Goal: Check status: Check status

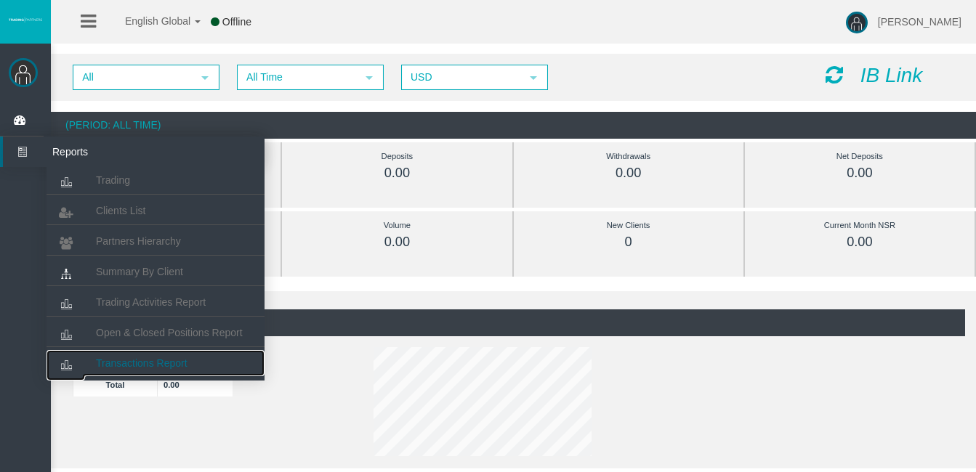
click at [168, 367] on span "Transactions Report" at bounding box center [142, 363] width 92 height 12
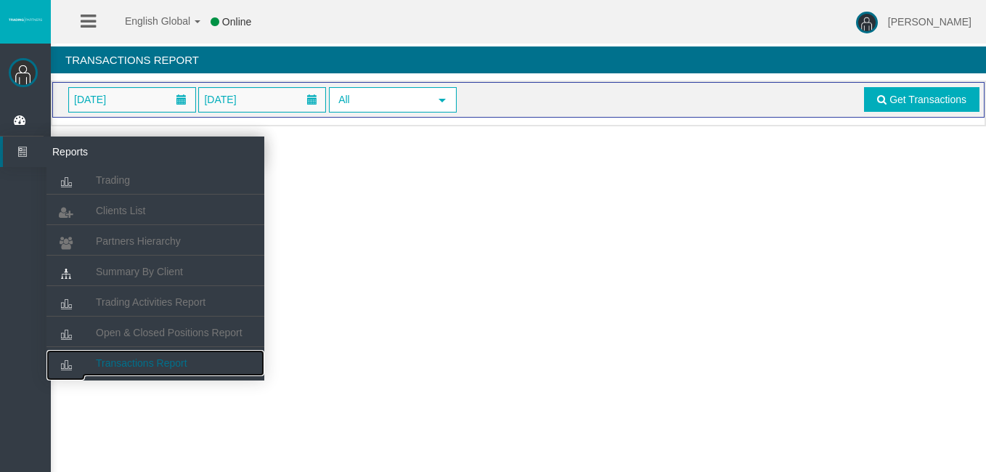
click at [148, 365] on span "Transactions Report" at bounding box center [142, 363] width 92 height 12
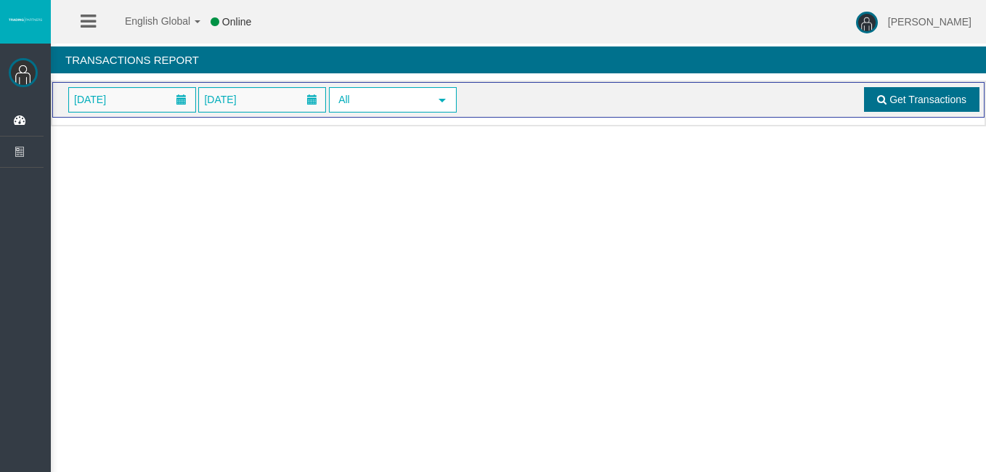
click at [935, 94] on span "Get Transactions" at bounding box center [928, 100] width 77 height 12
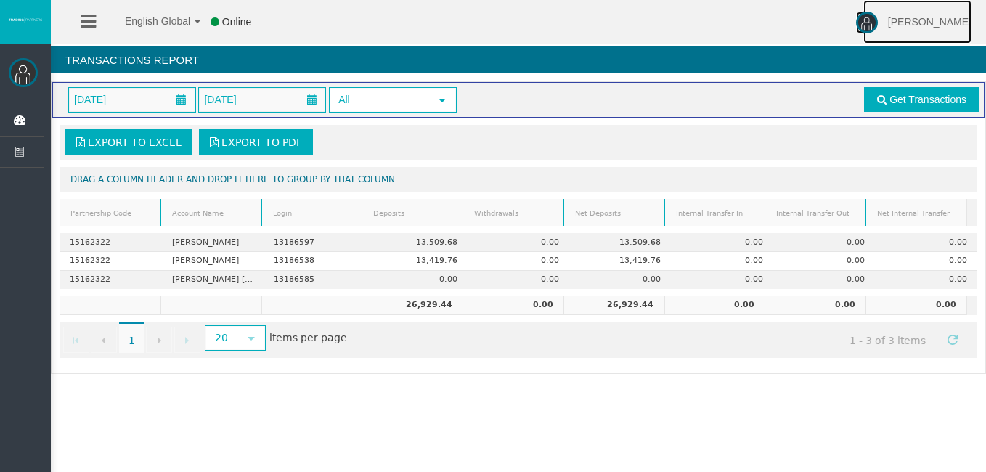
click at [878, 17] on img at bounding box center [867, 23] width 22 height 22
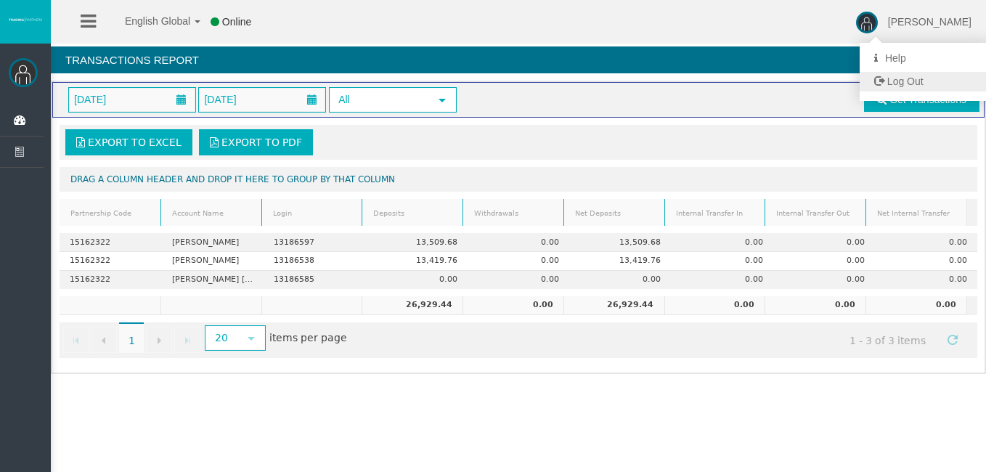
click at [903, 80] on span "Log Out" at bounding box center [906, 82] width 36 height 12
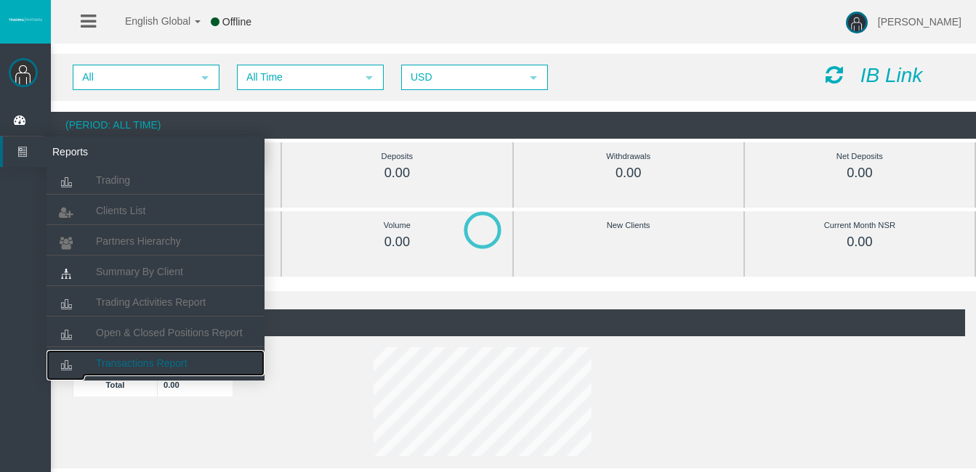
click at [168, 359] on span "Transactions Report" at bounding box center [142, 363] width 92 height 12
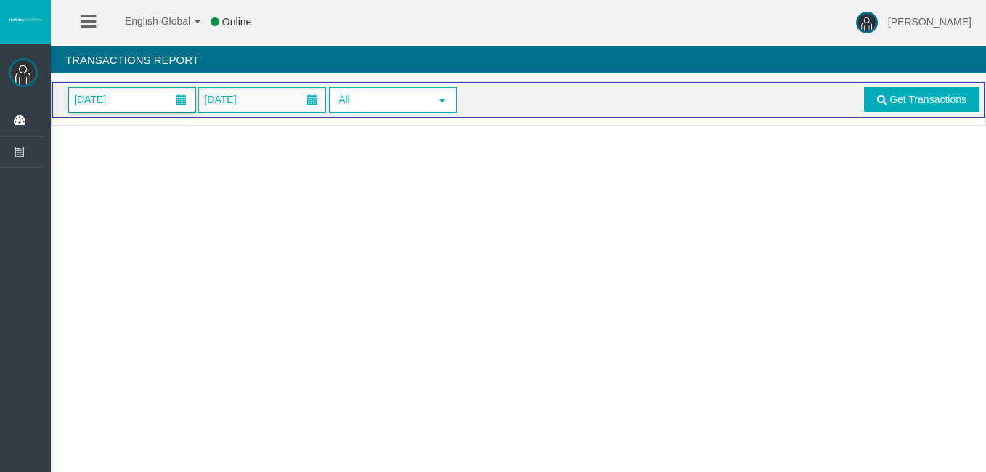
click at [172, 96] on span at bounding box center [182, 100] width 26 height 23
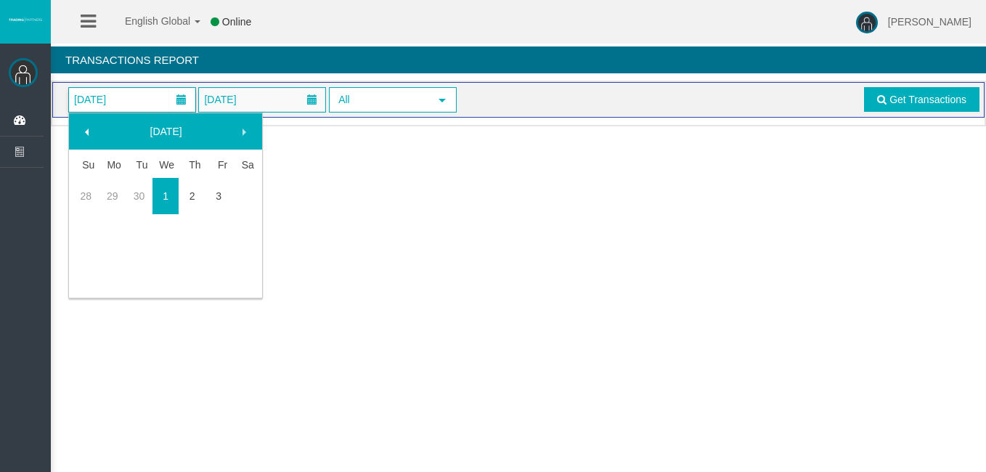
click at [91, 129] on span at bounding box center [87, 132] width 12 height 12
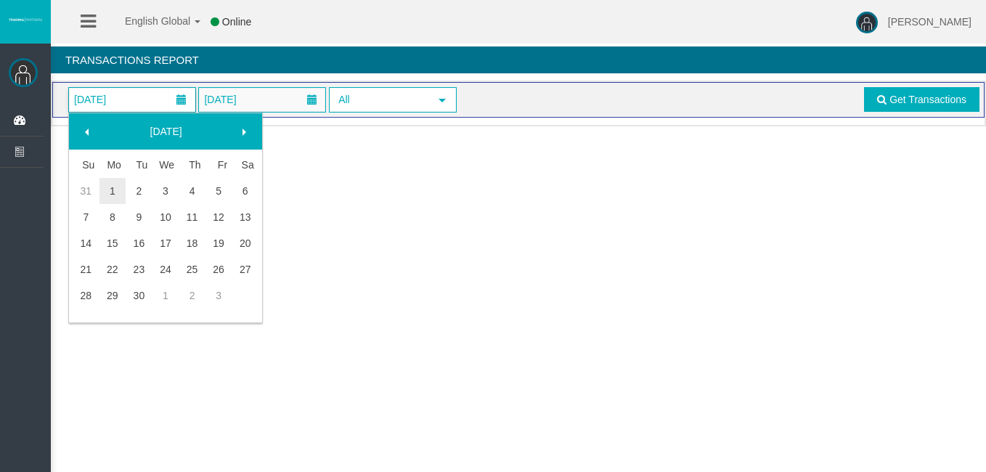
click at [87, 129] on span at bounding box center [87, 132] width 12 height 12
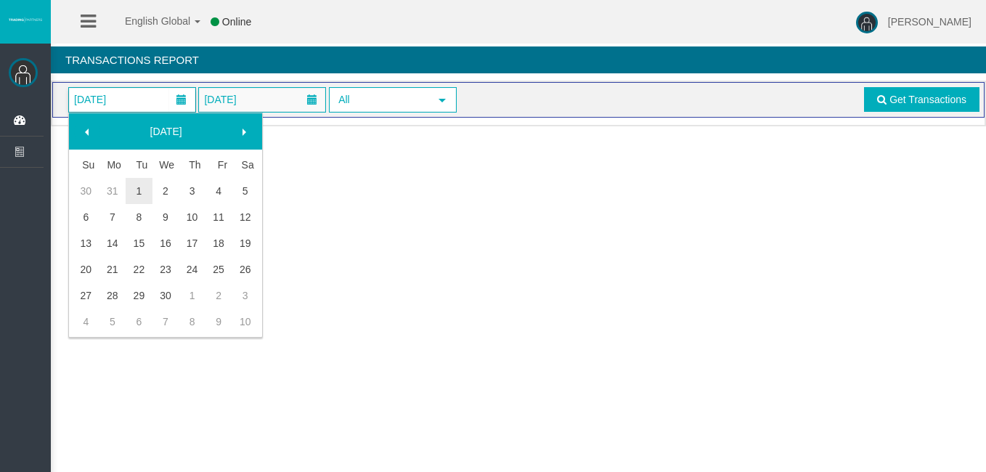
click at [87, 129] on span at bounding box center [87, 132] width 12 height 12
click at [162, 190] on link "1" at bounding box center [166, 191] width 27 height 26
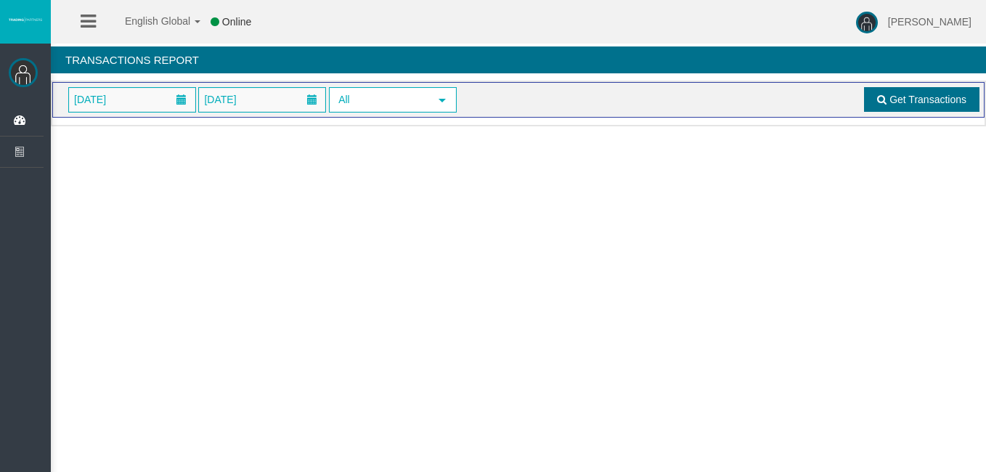
click at [895, 96] on span "Get Transactions" at bounding box center [928, 100] width 77 height 12
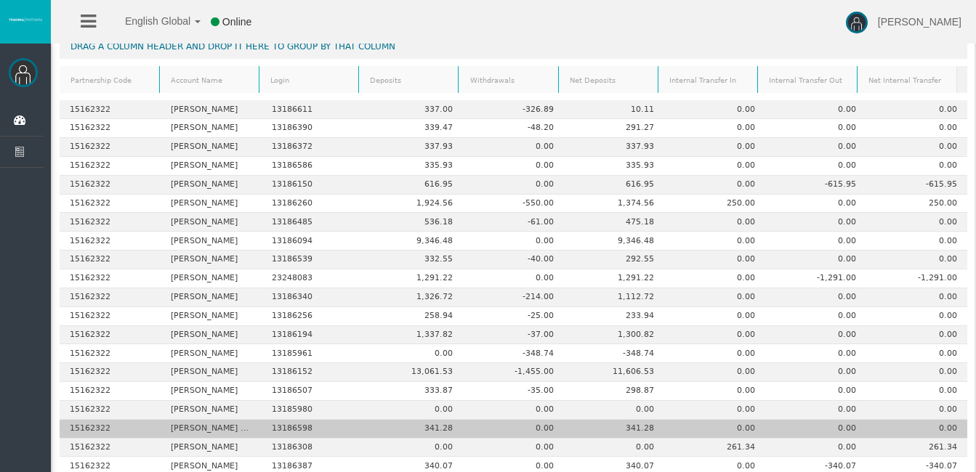
scroll to position [229, 0]
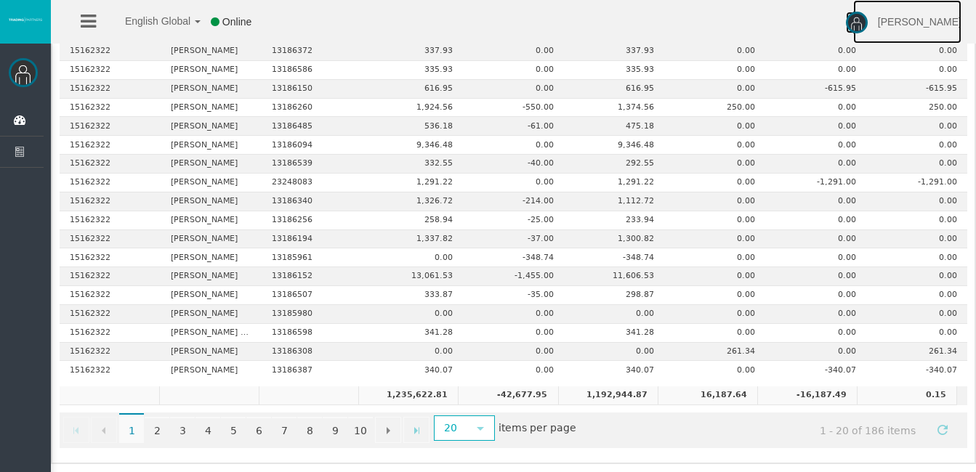
click at [867, 22] on img at bounding box center [856, 23] width 22 height 22
click at [913, 78] on span "Log Out" at bounding box center [895, 82] width 36 height 12
